Goal: Task Accomplishment & Management: Use online tool/utility

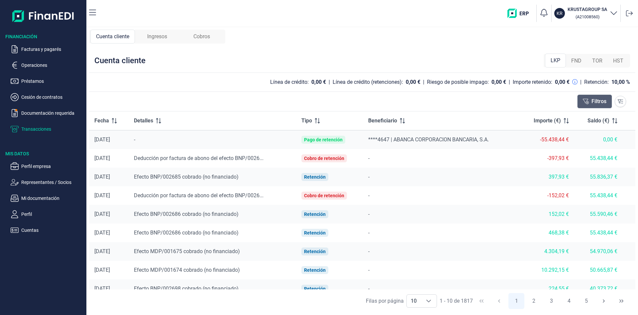
click at [605, 101] on button "Filtros" at bounding box center [595, 101] width 35 height 14
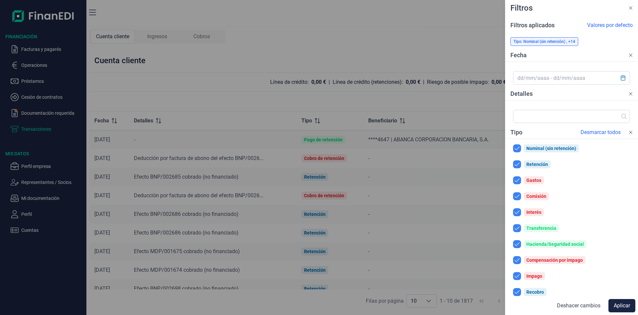
click at [589, 134] on span "Desmarcar todos" at bounding box center [601, 132] width 40 height 8
checkbox input "false"
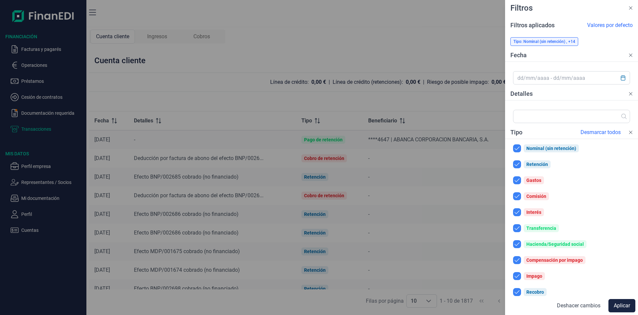
checkbox input "false"
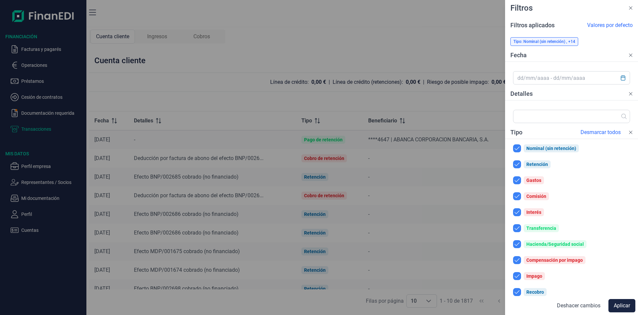
checkbox input "false"
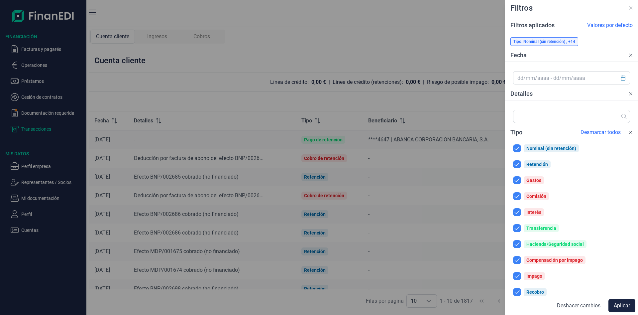
checkbox input "false"
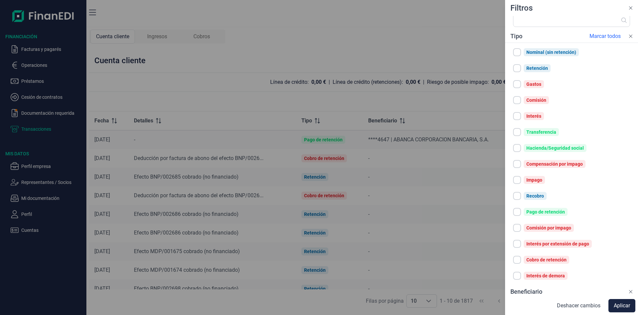
scroll to position [114, 0]
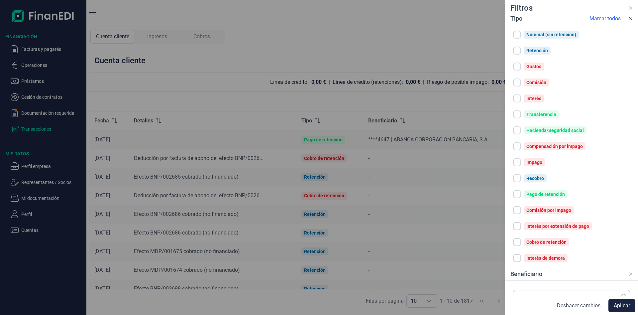
click at [516, 192] on input "checkbox" at bounding box center [517, 194] width 8 height 8
checkbox input "true"
click at [621, 304] on button "Aplicar" at bounding box center [622, 305] width 27 height 13
